Goal: Transaction & Acquisition: Book appointment/travel/reservation

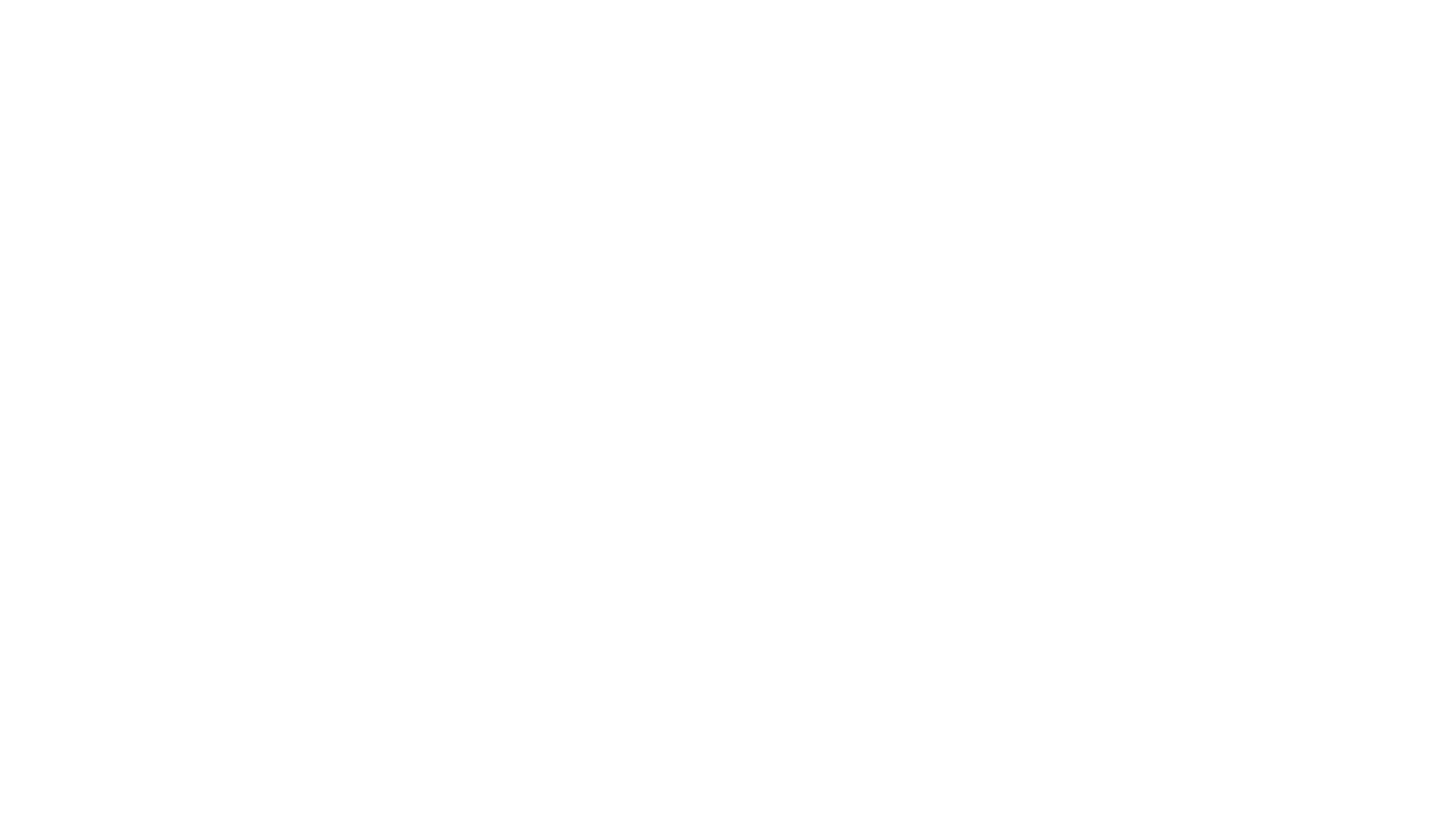
click at [801, 7] on html at bounding box center [728, 3] width 1456 height 7
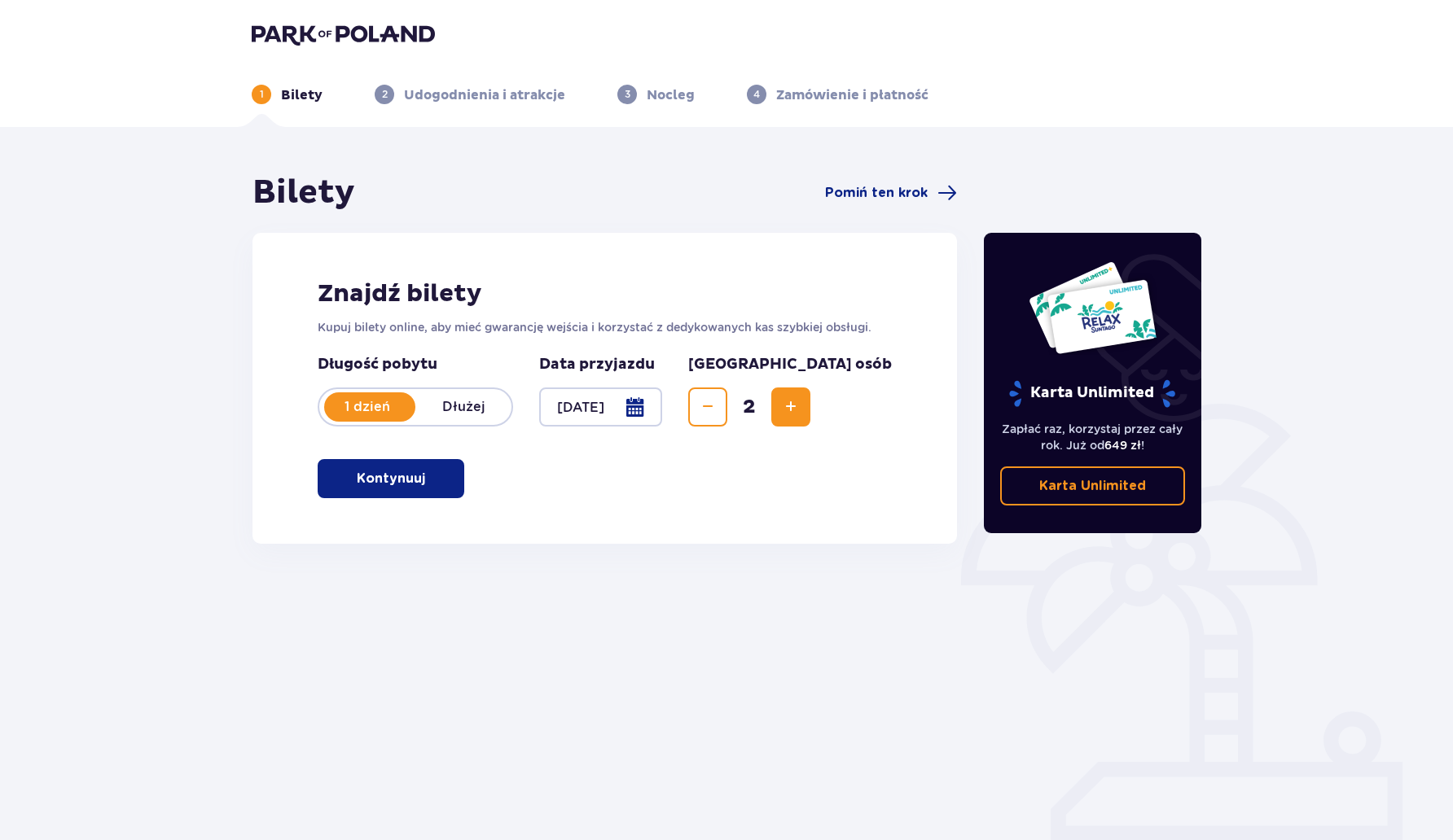
click at [373, 481] on p "Kontynuuj" at bounding box center [391, 478] width 69 height 18
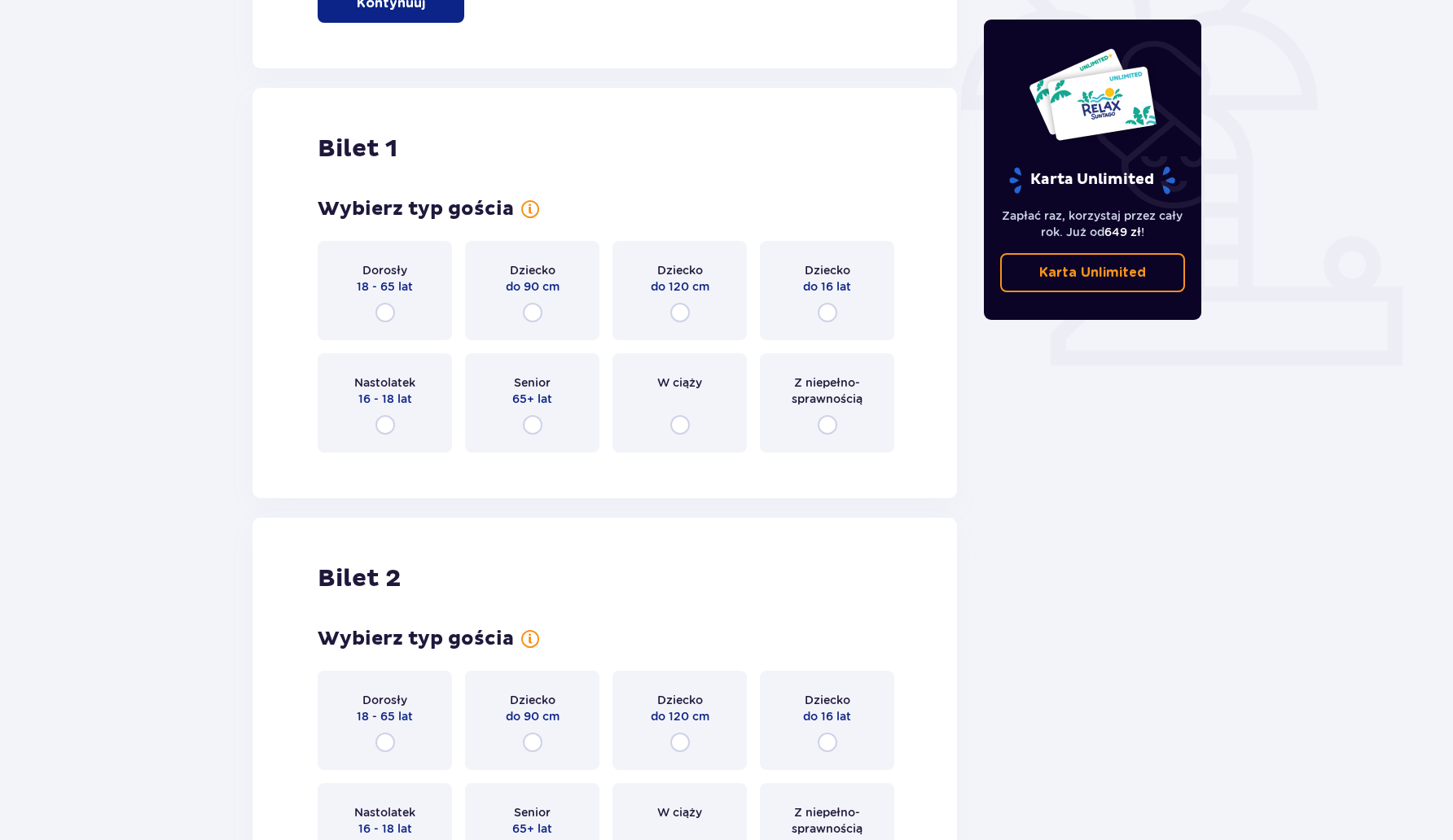
scroll to position [544, 0]
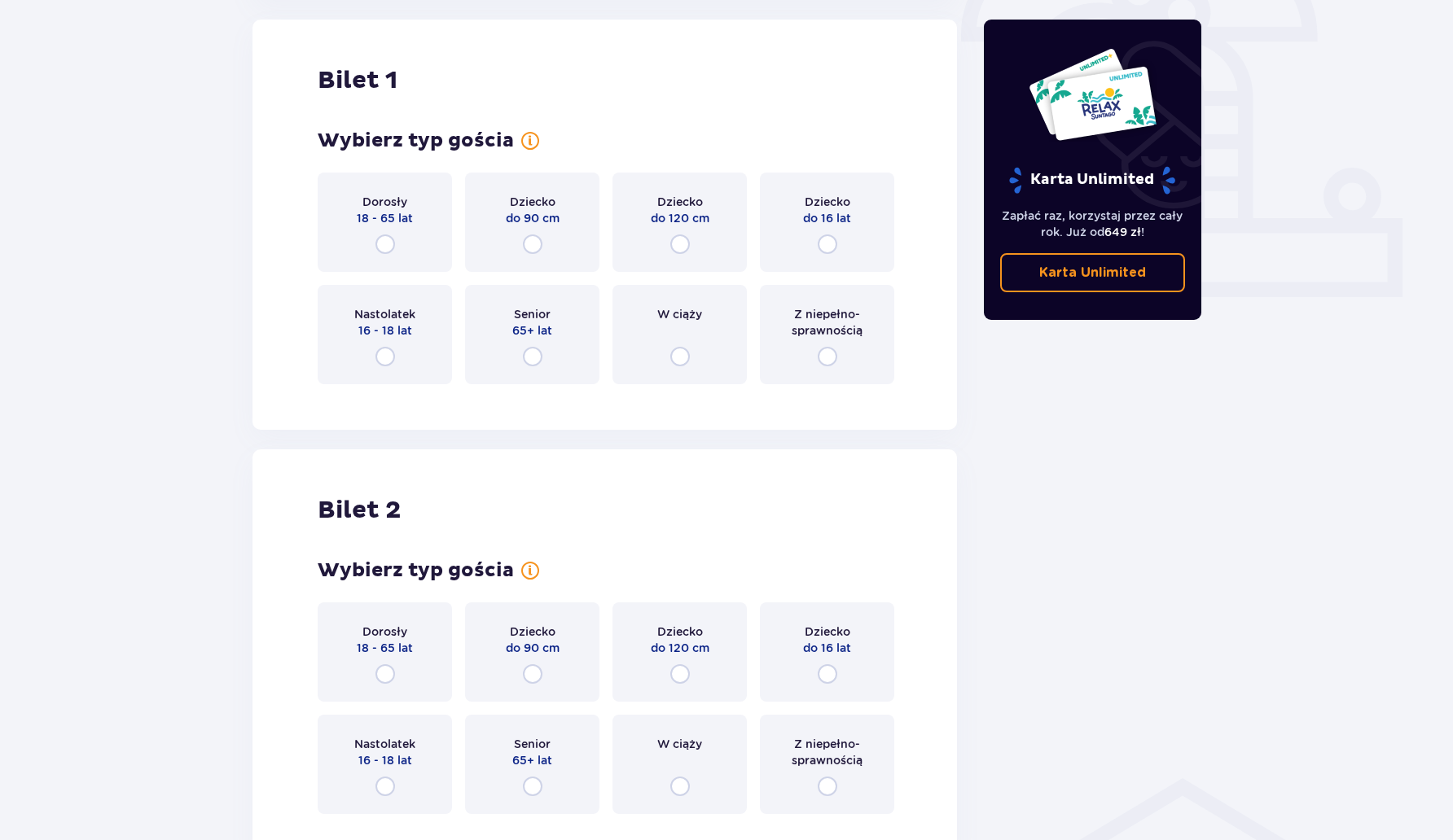
click at [388, 240] on input "radio" at bounding box center [385, 244] width 19 height 19
radio input "true"
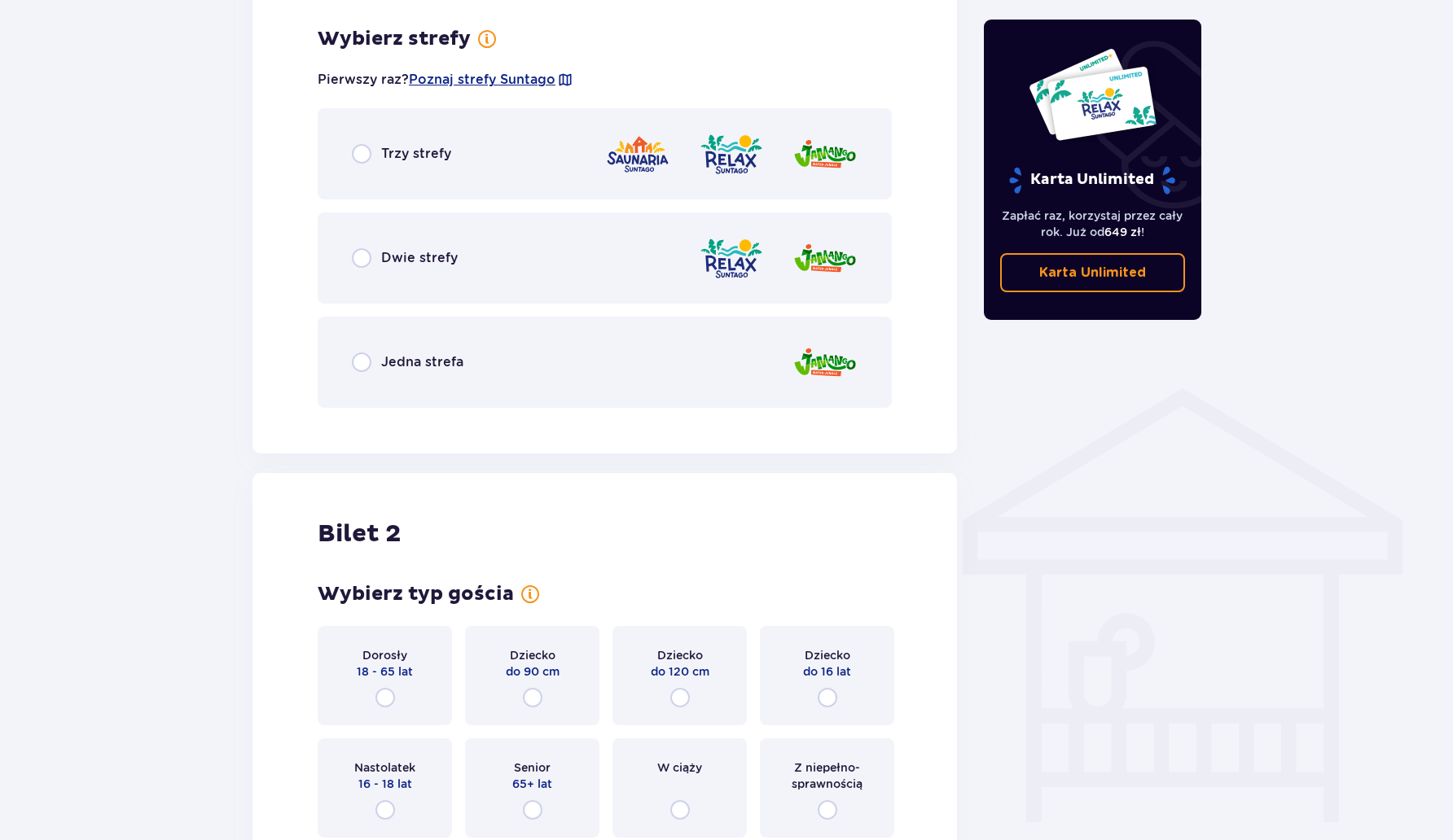
scroll to position [941, 0]
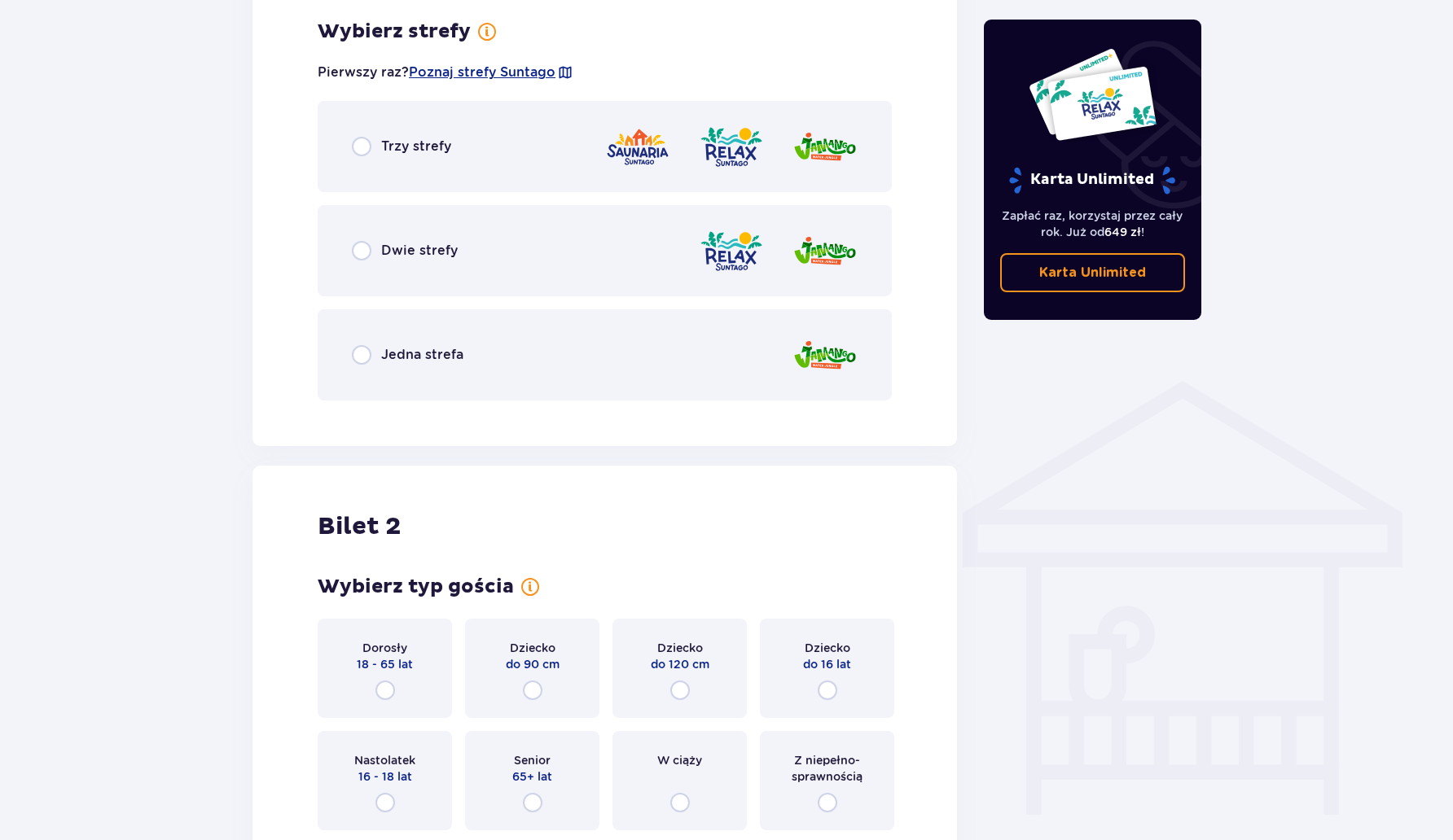
click at [443, 342] on div "Jedna strefa" at bounding box center [604, 355] width 574 height 92
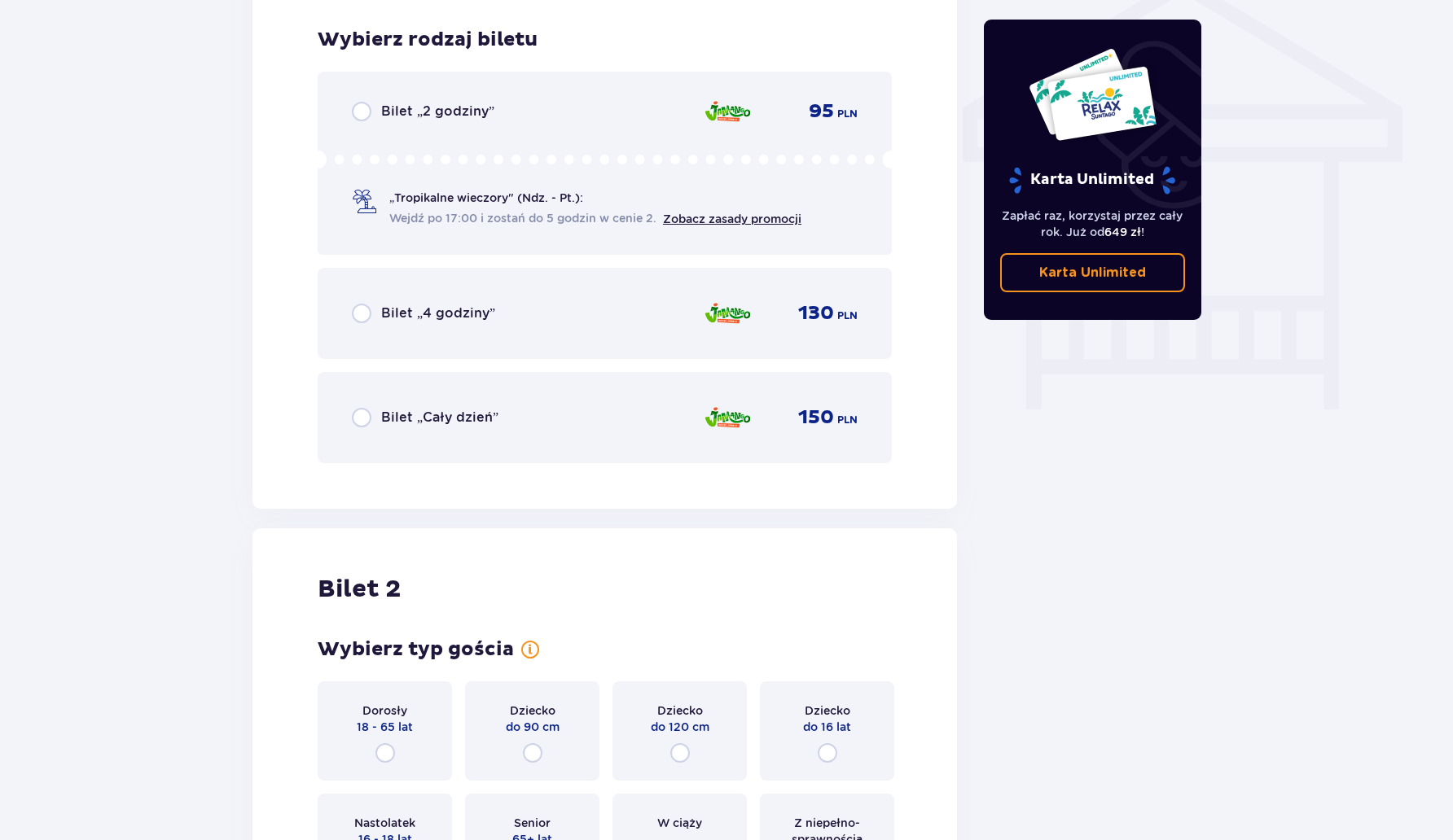
scroll to position [1354, 0]
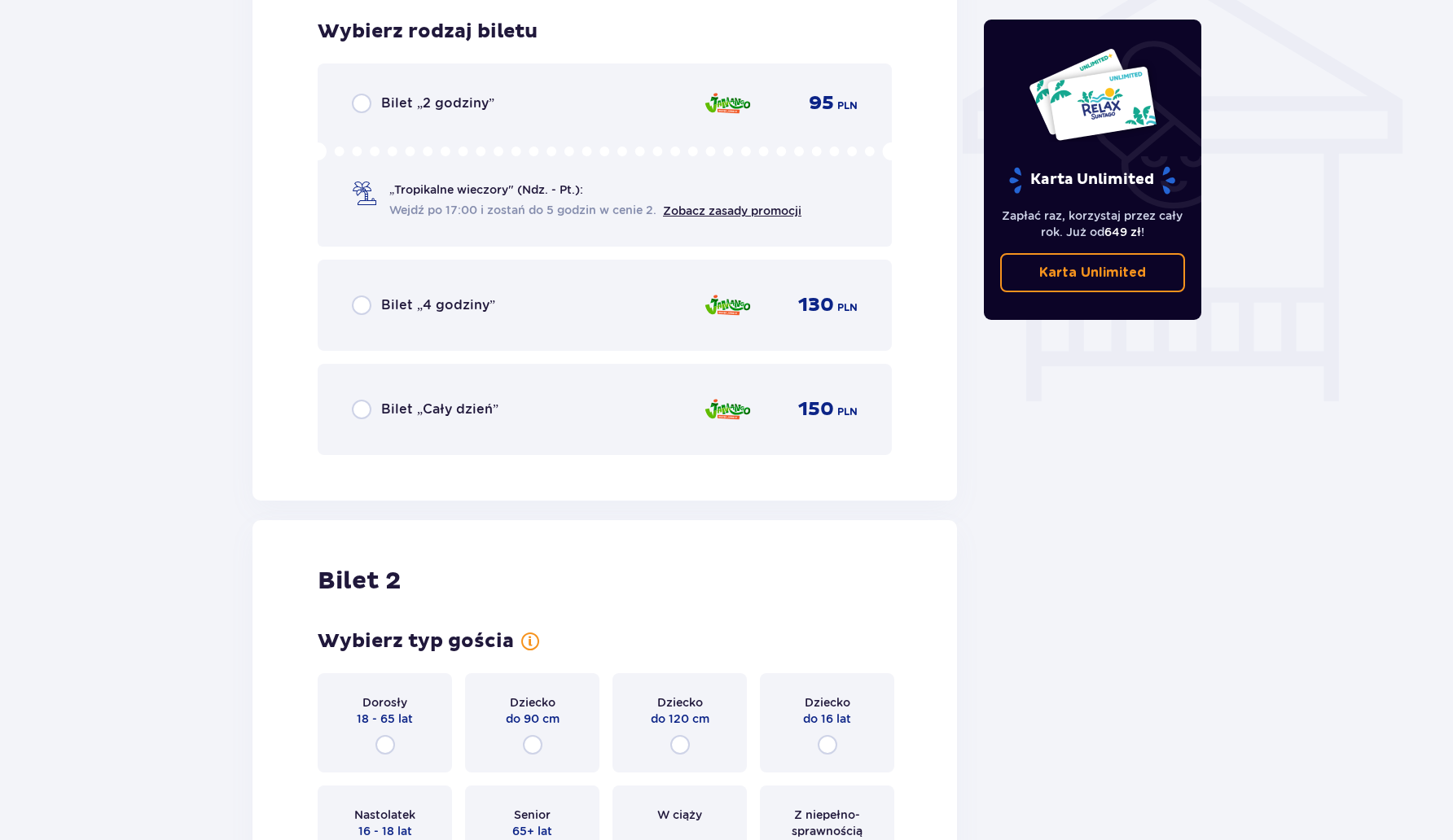
click at [433, 119] on div "Bilet „2 godziny” 95 PLN „Tropikalne wieczory" (Ndz. - Pt.): Wejdź po 17:00 i z…" at bounding box center [604, 155] width 574 height 183
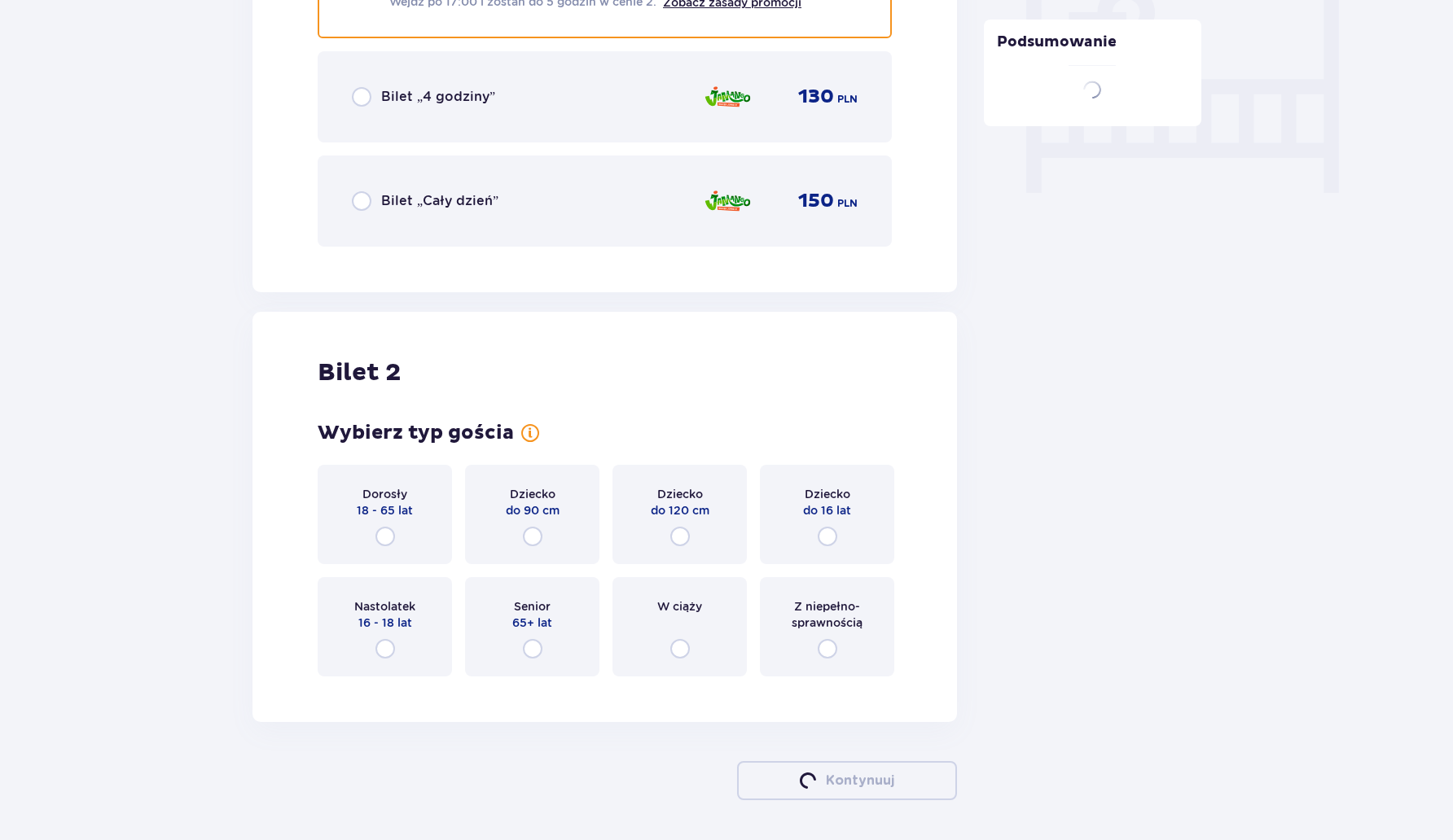
scroll to position [1620, 0]
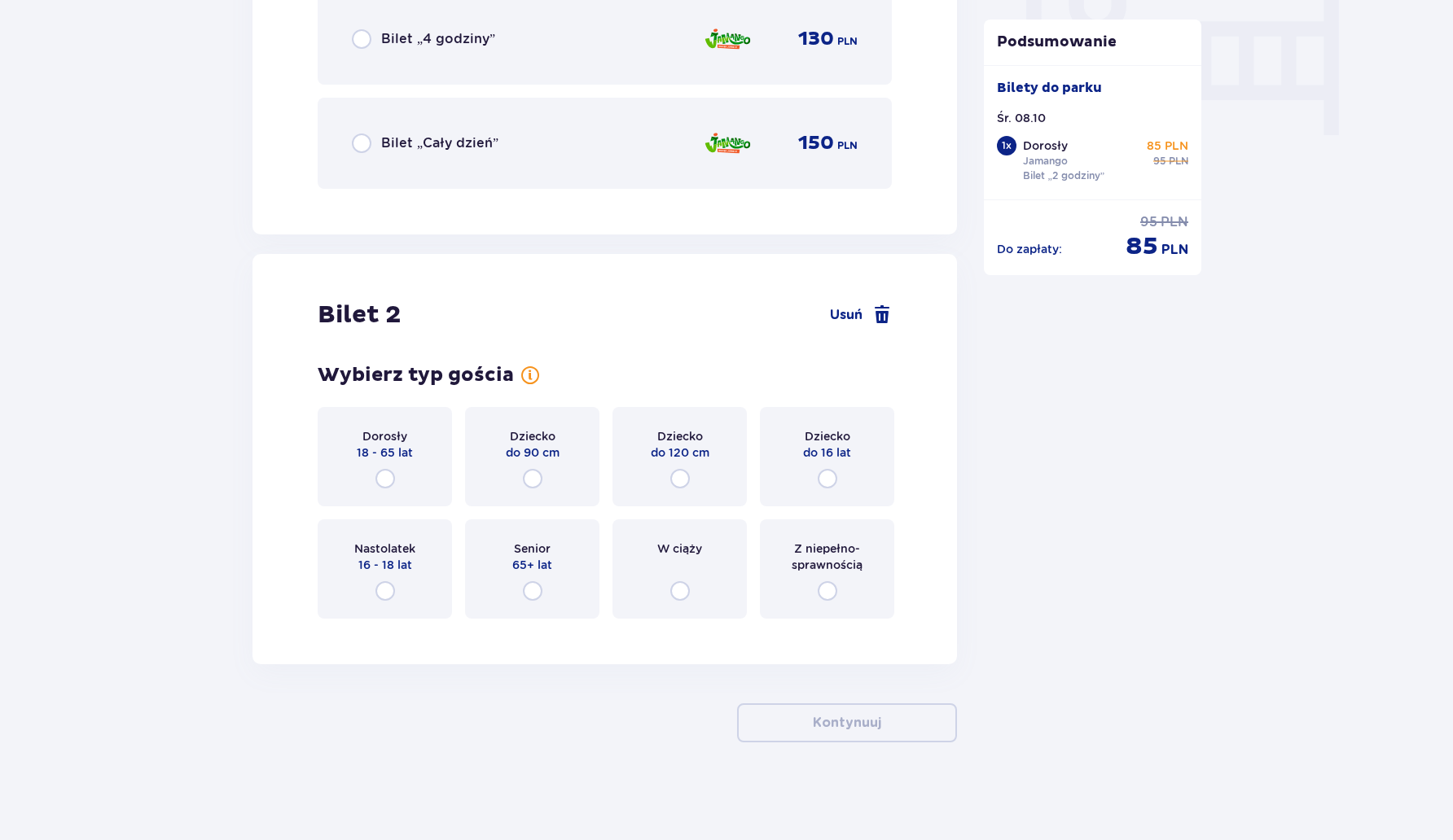
click at [827, 473] on input "radio" at bounding box center [827, 478] width 19 height 19
radio input "true"
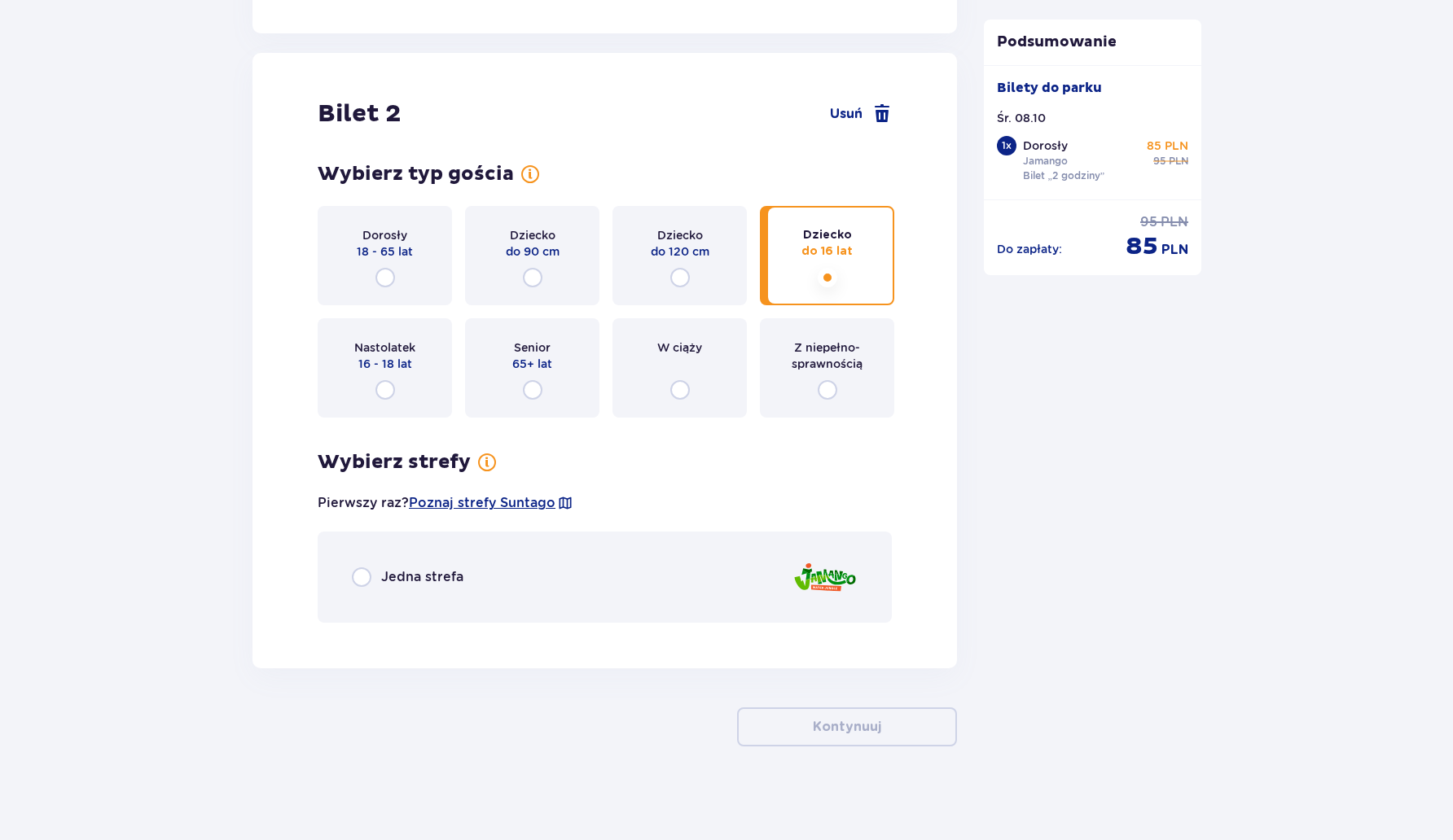
scroll to position [1826, 0]
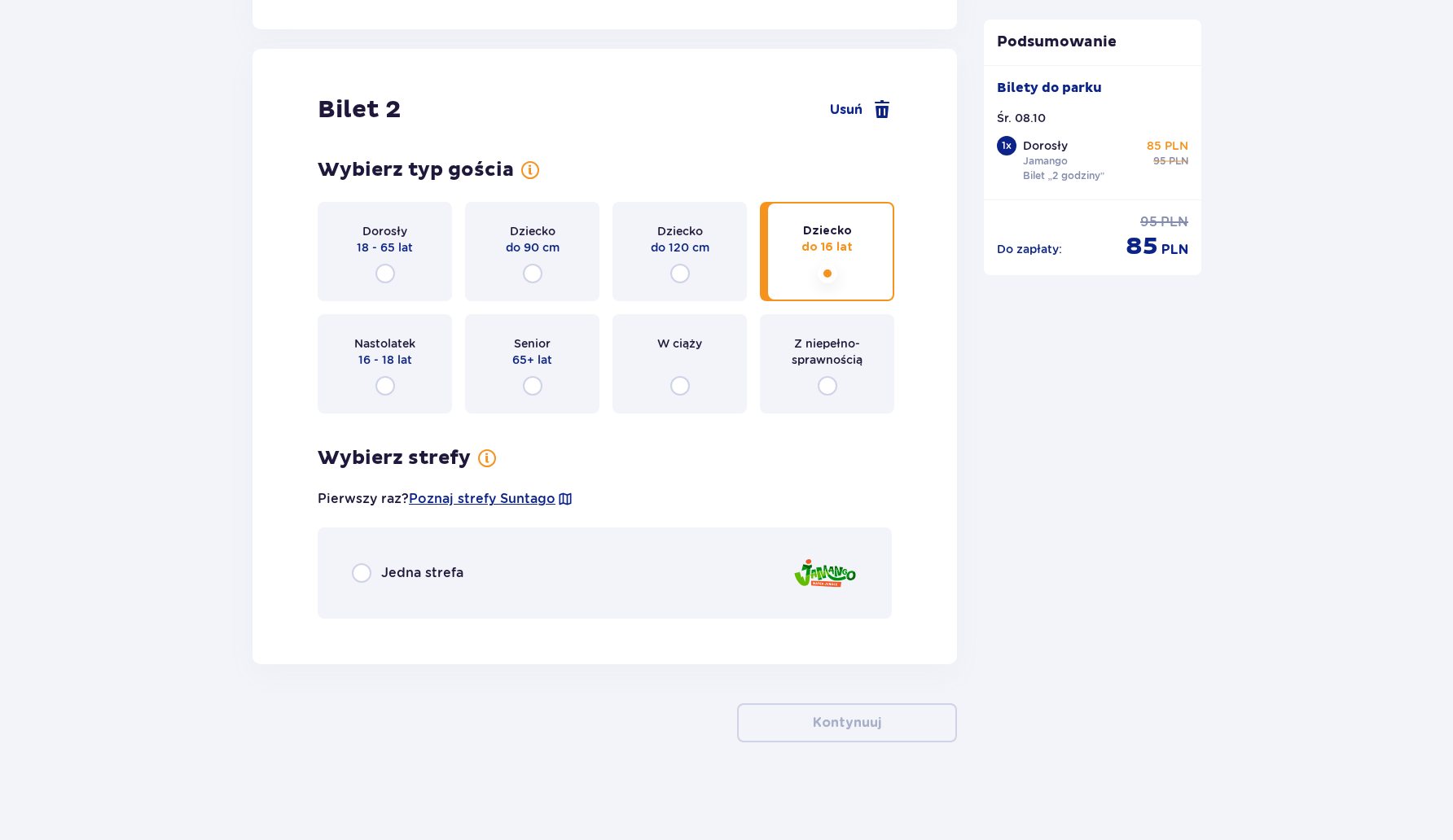
click at [422, 575] on span "Jedna strefa" at bounding box center [422, 573] width 82 height 18
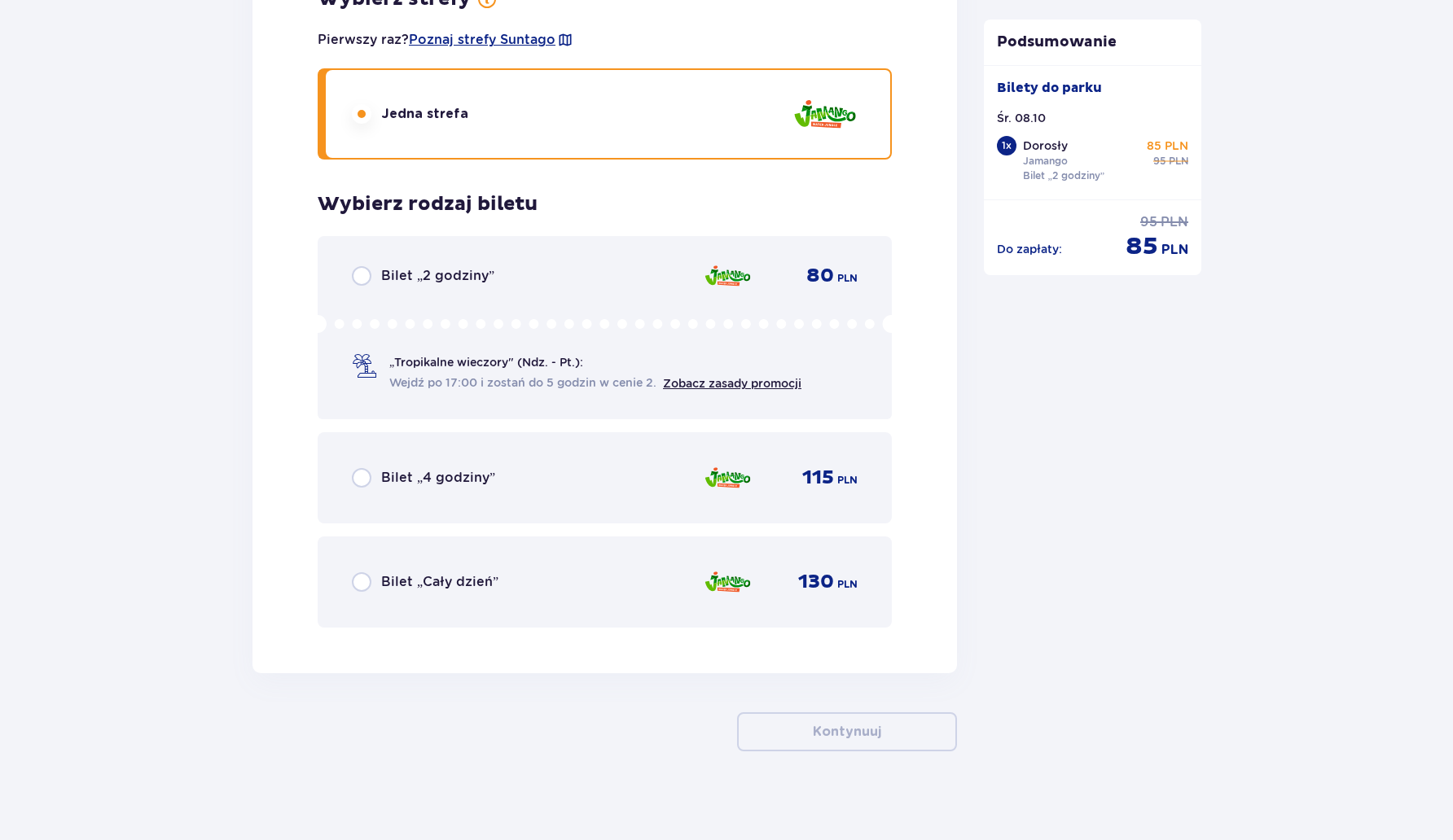
scroll to position [2293, 0]
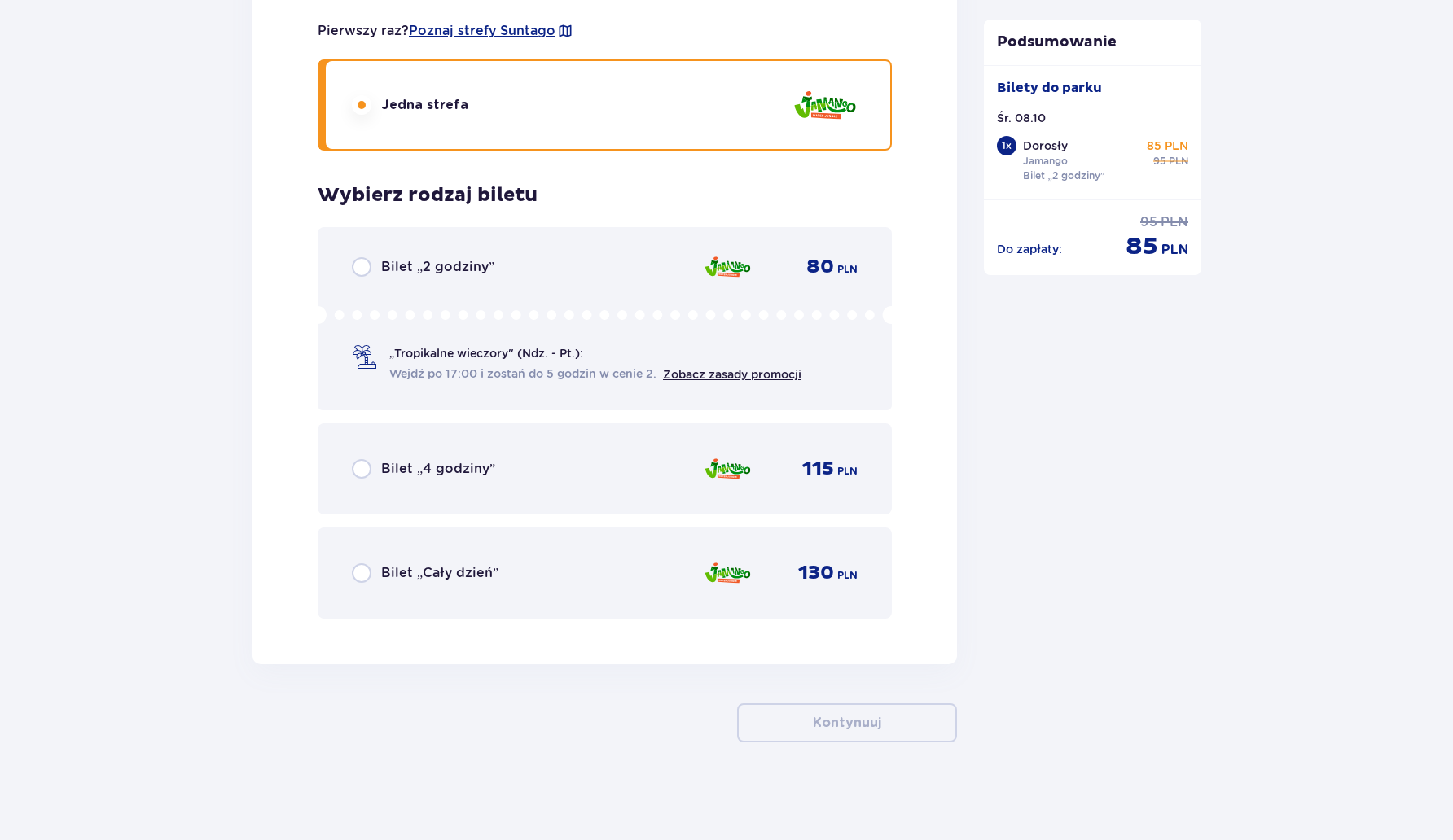
click at [449, 269] on span "Bilet „2 godziny”" at bounding box center [437, 267] width 113 height 18
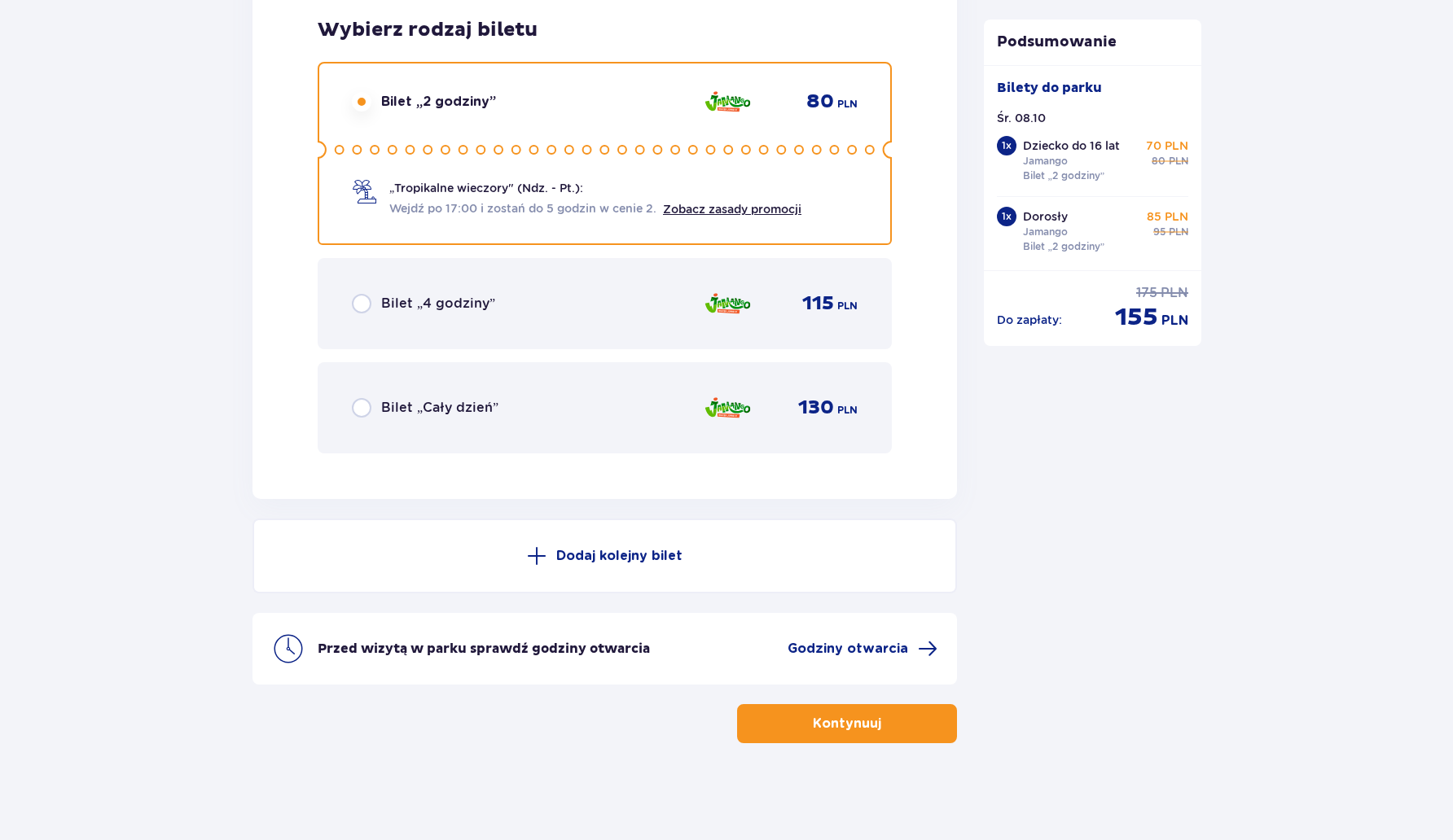
scroll to position [2460, 0]
